Goal: Task Accomplishment & Management: Manage account settings

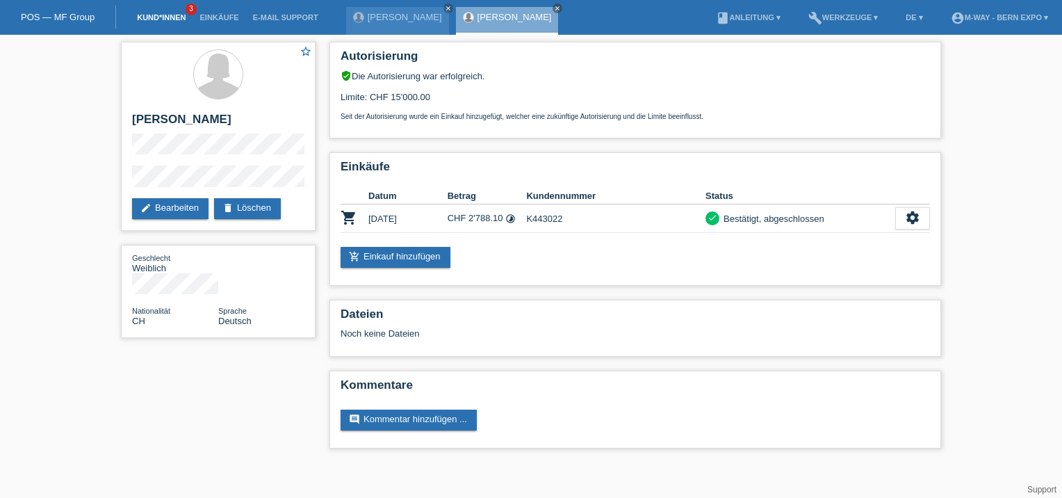
click at [147, 21] on link "Kund*innen" at bounding box center [161, 17] width 63 height 8
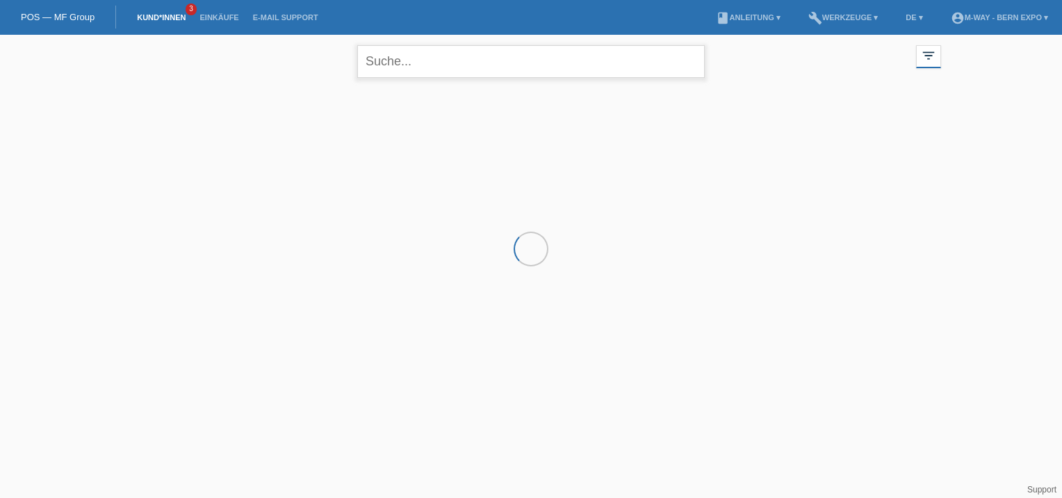
click at [453, 61] on input "text" at bounding box center [531, 61] width 348 height 33
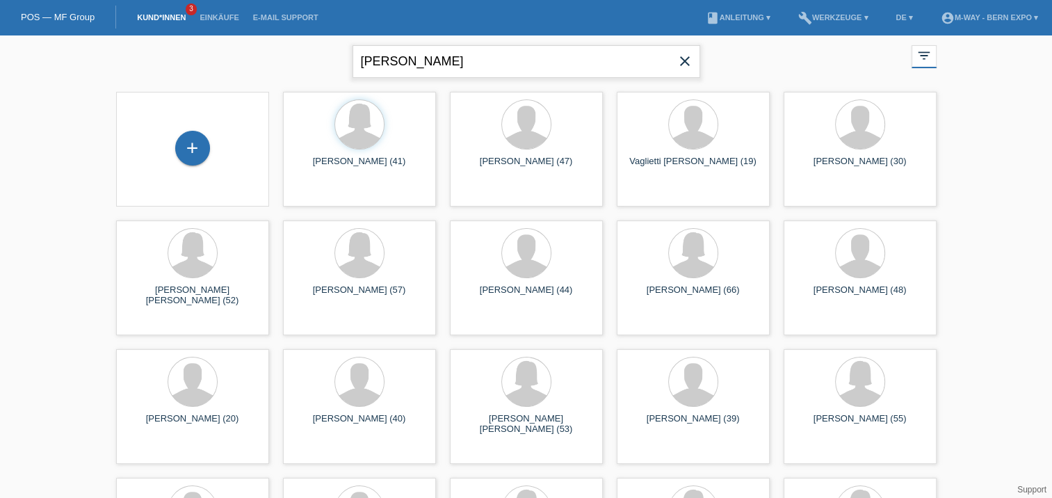
type input "Kuhn"
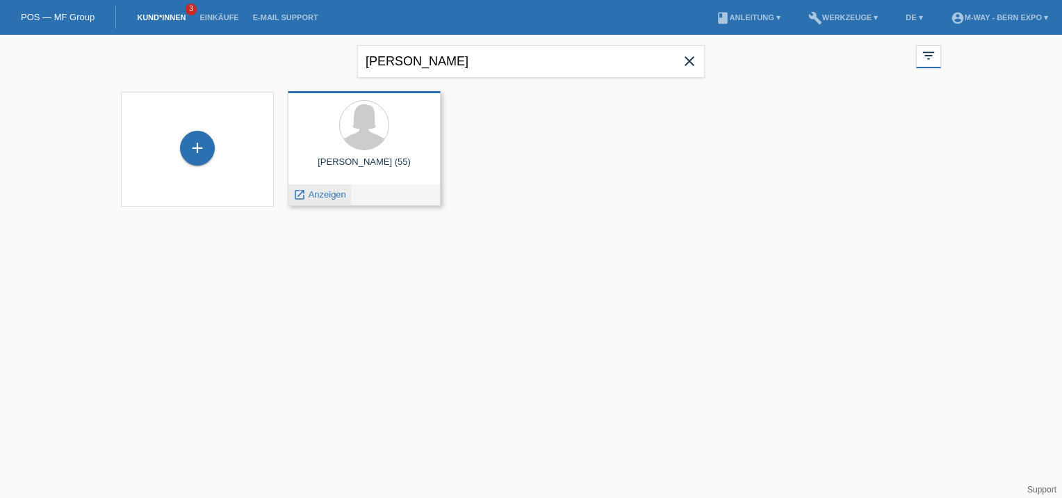
click at [325, 197] on span "Anzeigen" at bounding box center [328, 194] width 38 height 10
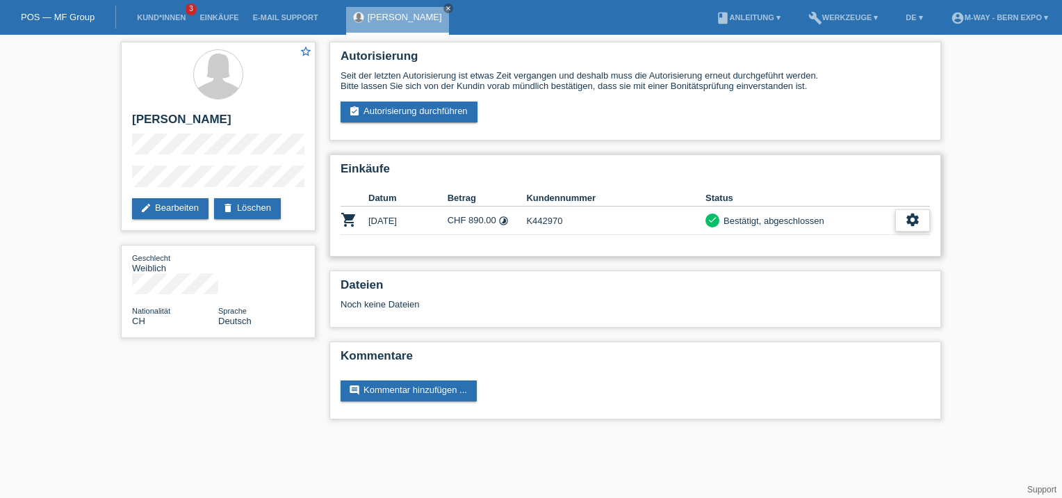
click at [916, 221] on icon "settings" at bounding box center [912, 219] width 15 height 15
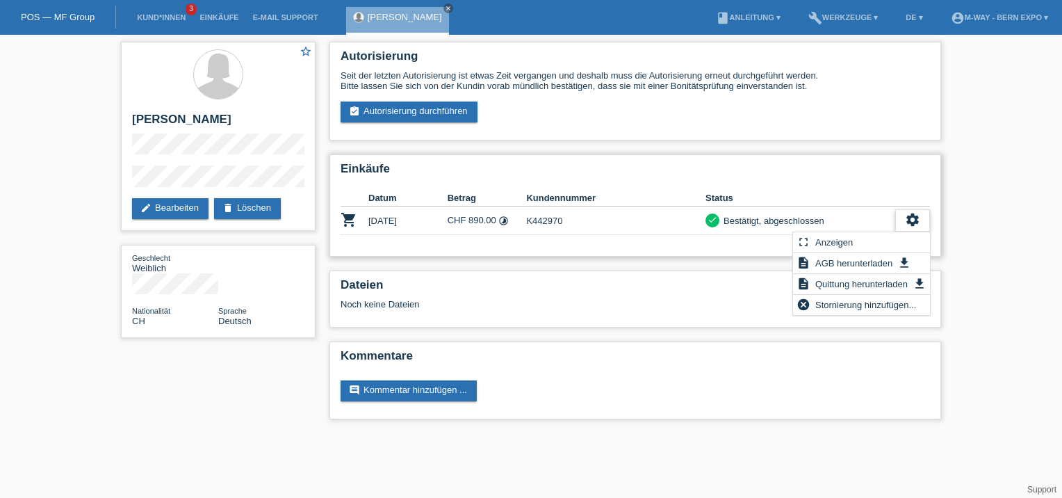
click at [916, 222] on icon "settings" at bounding box center [912, 219] width 15 height 15
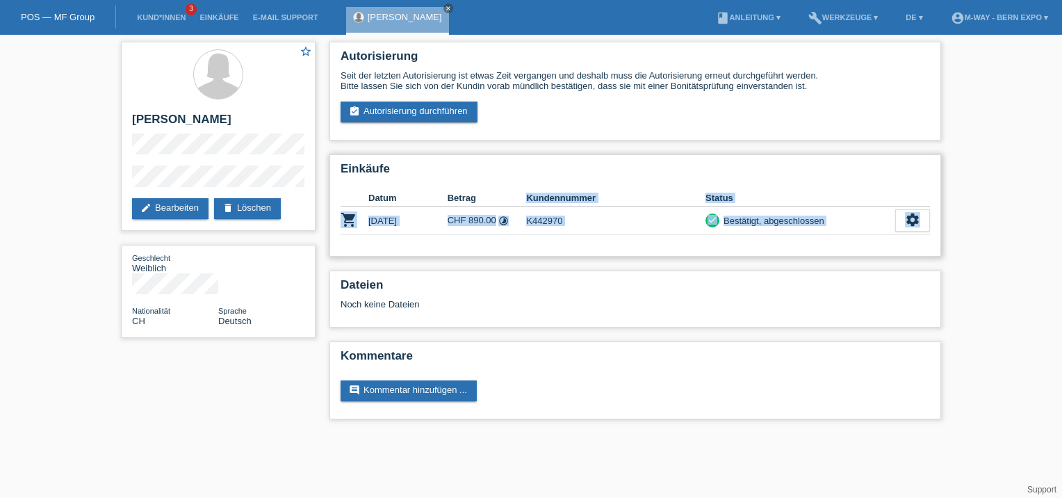
drag, startPoint x: 916, startPoint y: 222, endPoint x: 492, endPoint y: 192, distance: 424.4
click at [492, 192] on table "Datum Betrag Kundennummer Status shopping_cart [DATE] CHF 890.00 timelapse chec…" at bounding box center [635, 212] width 589 height 45
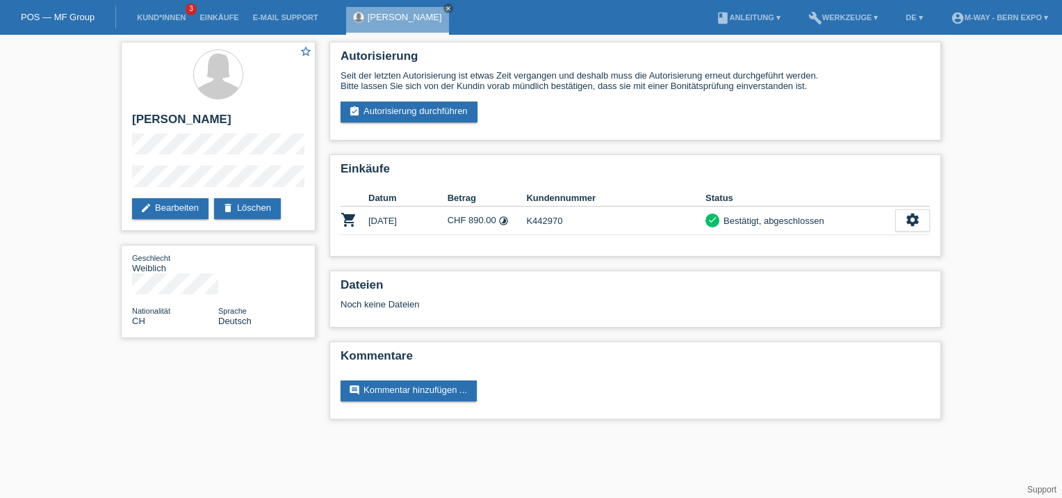
click at [225, 320] on div "star_border [PERSON_NAME] edit Bearbeiten delete Löschen Geschlecht Weiblich Na…" at bounding box center [218, 193] width 209 height 317
